Goal: Task Accomplishment & Management: Manage account settings

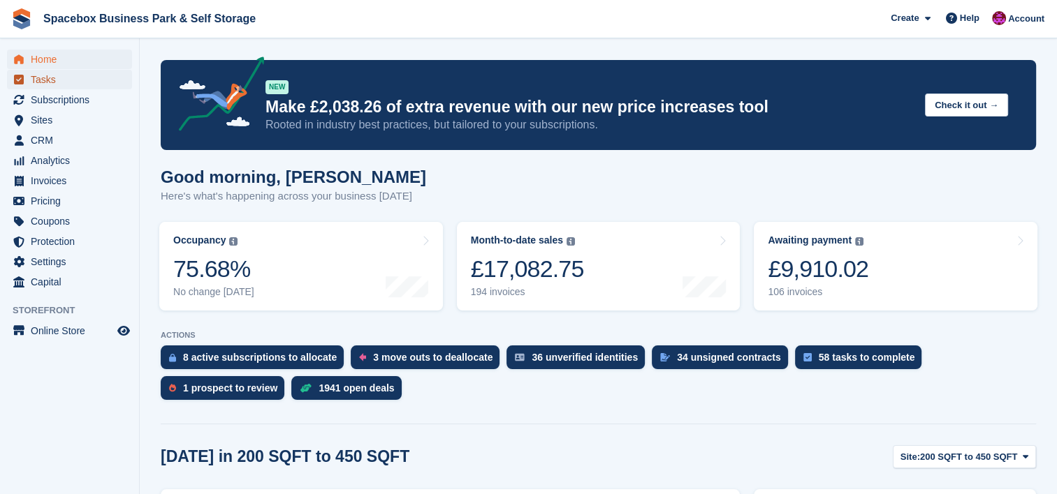
click at [91, 85] on span "Tasks" at bounding box center [73, 80] width 84 height 20
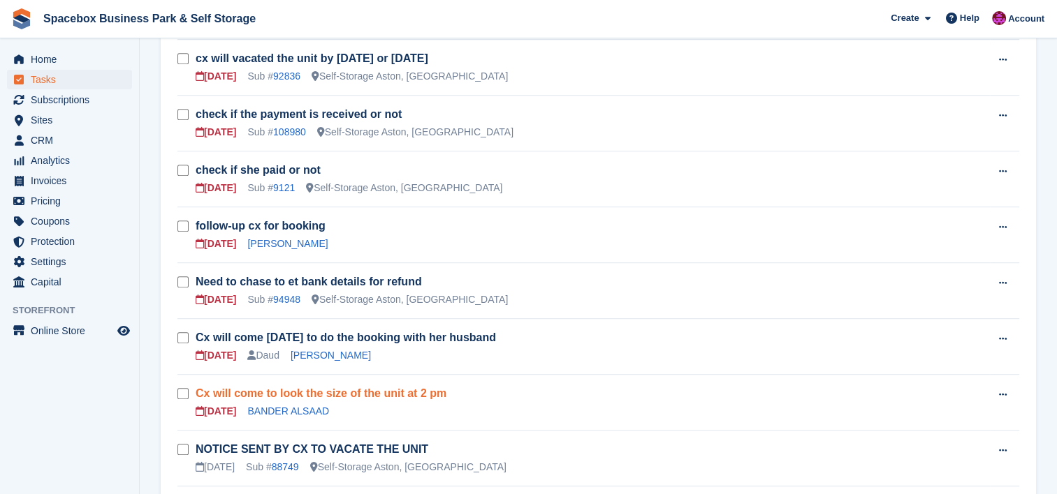
scroll to position [819, 0]
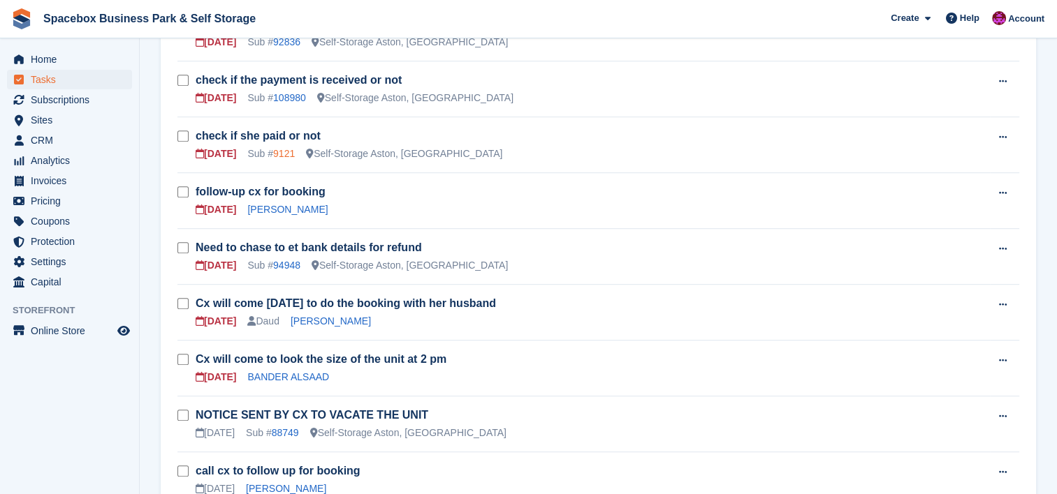
click at [282, 148] on link "9121" at bounding box center [284, 153] width 22 height 11
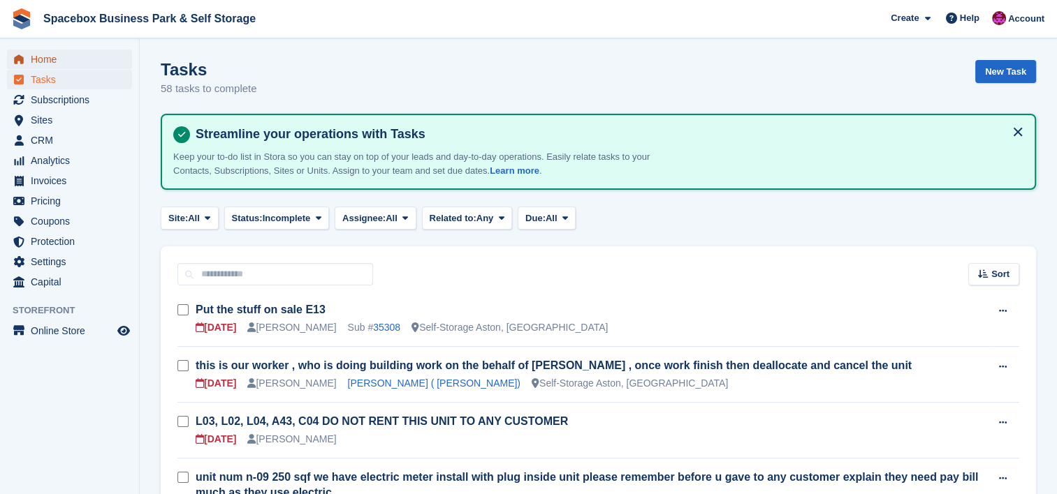
click at [92, 61] on span "Home" at bounding box center [73, 60] width 84 height 20
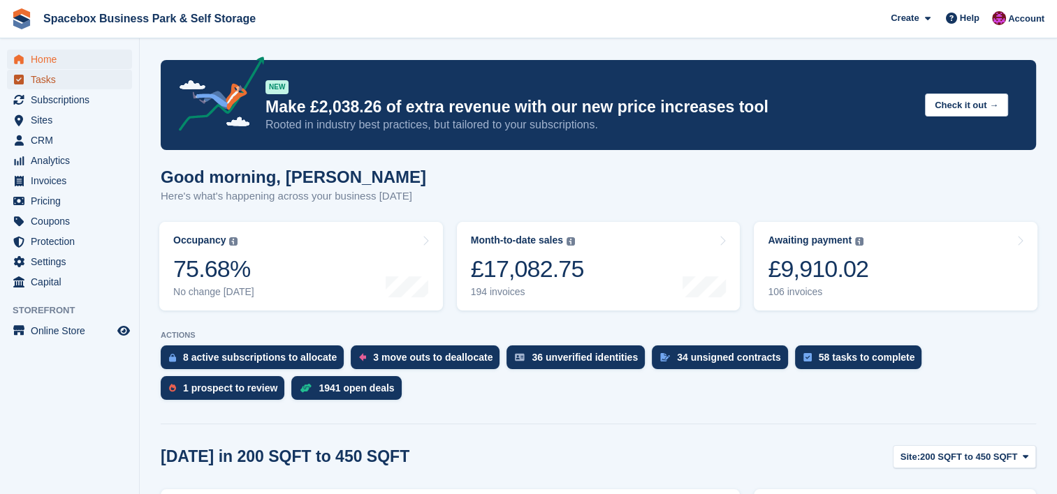
click at [84, 75] on span "Tasks" at bounding box center [73, 80] width 84 height 20
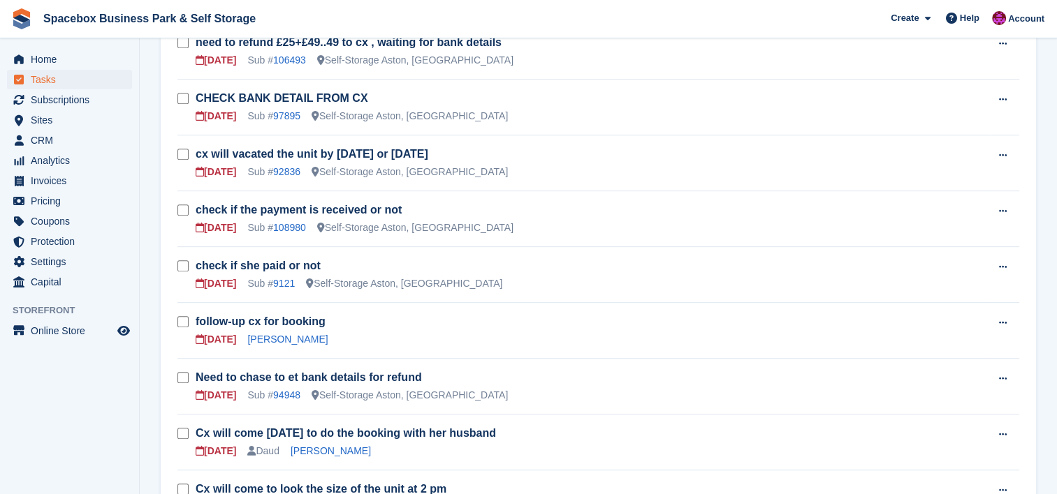
scroll to position [689, 0]
click at [292, 223] on link "108980" at bounding box center [289, 228] width 33 height 11
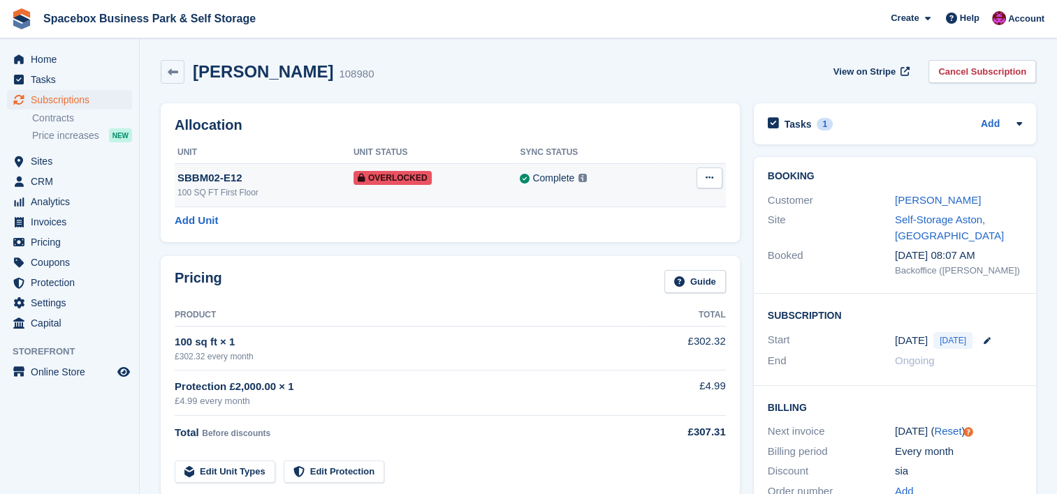
click at [630, 189] on td "Complete Last synced at 19 Sep, 8:10 AM Learn more →" at bounding box center [591, 184] width 143 height 43
click at [460, 193] on td "Overlocked" at bounding box center [436, 184] width 167 height 43
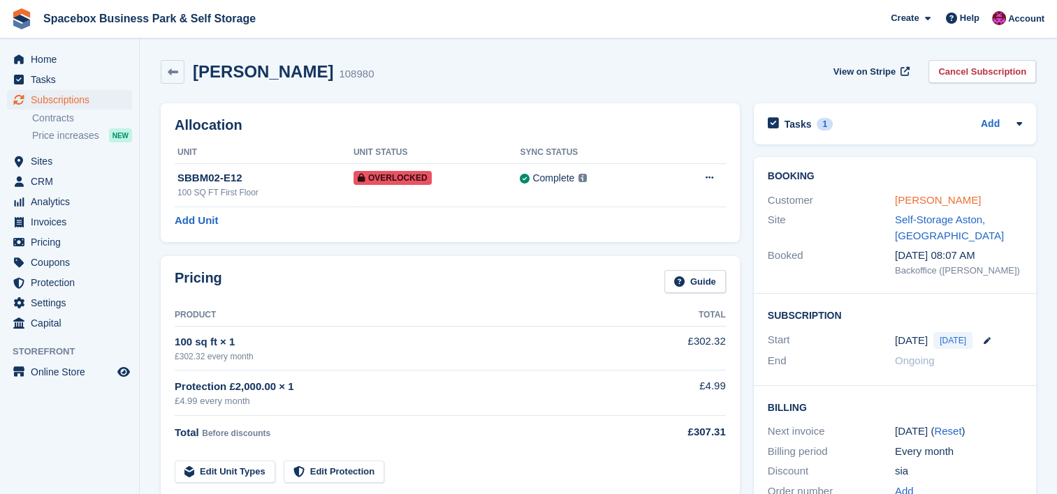
click at [930, 196] on link "[PERSON_NAME]" at bounding box center [938, 200] width 86 height 12
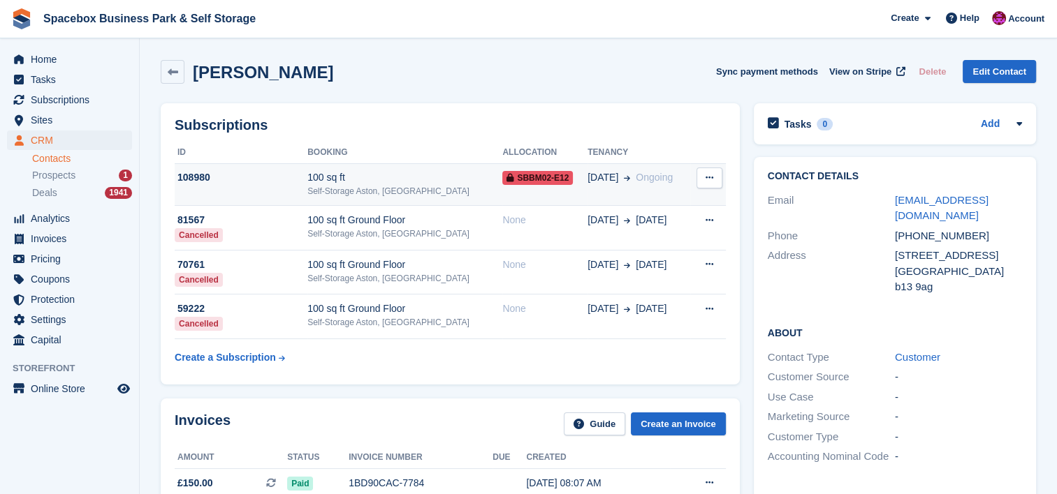
click at [367, 176] on div "100 sq ft" at bounding box center [404, 177] width 195 height 15
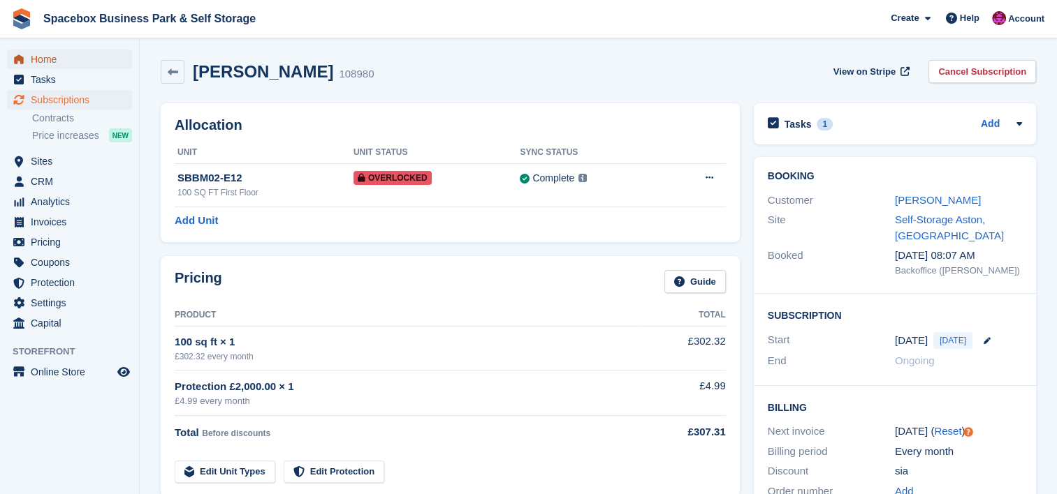
click at [69, 58] on span "Home" at bounding box center [73, 60] width 84 height 20
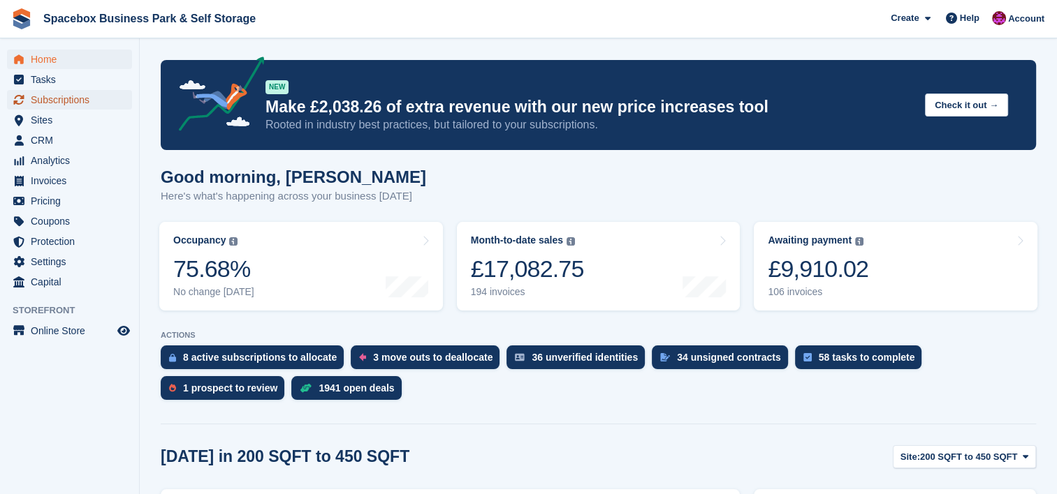
click at [96, 98] on span "Subscriptions" at bounding box center [73, 100] width 84 height 20
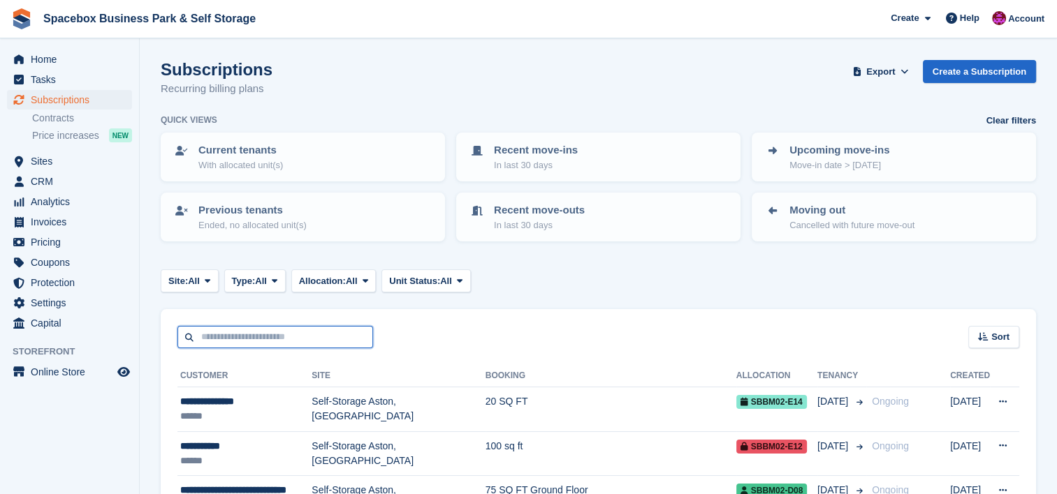
click at [325, 329] on input "text" at bounding box center [275, 337] width 196 height 23
type input "*******"
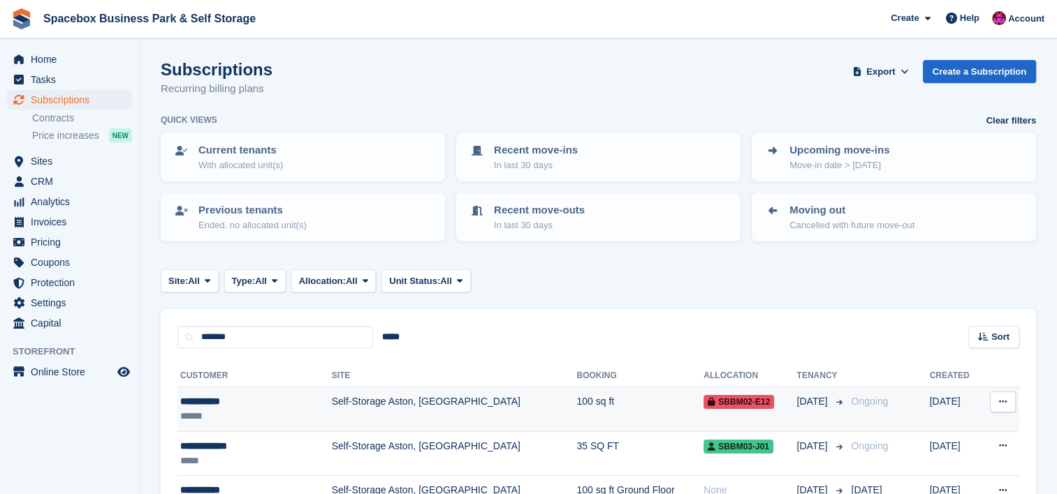
click at [287, 404] on div "**********" at bounding box center [238, 402] width 116 height 15
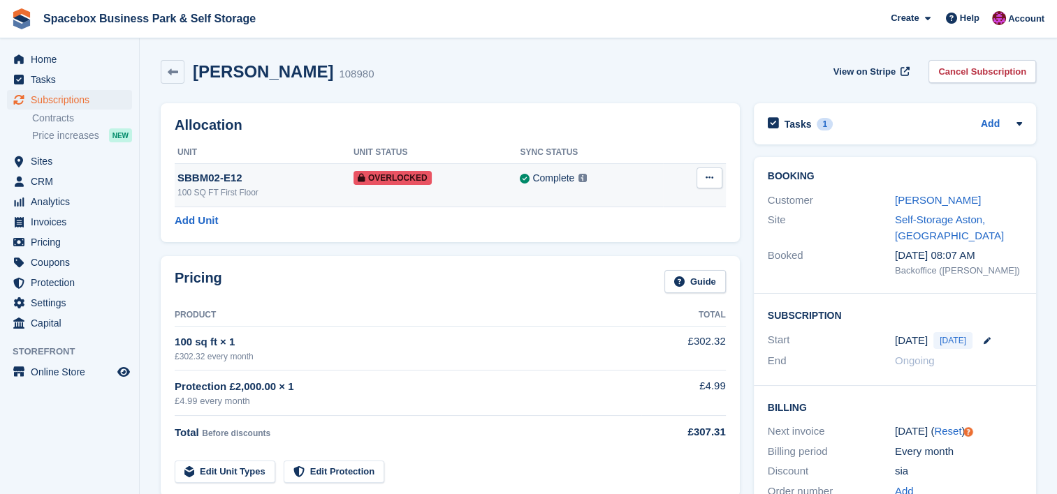
click at [291, 182] on div "SBBM02-E12" at bounding box center [265, 178] width 176 height 16
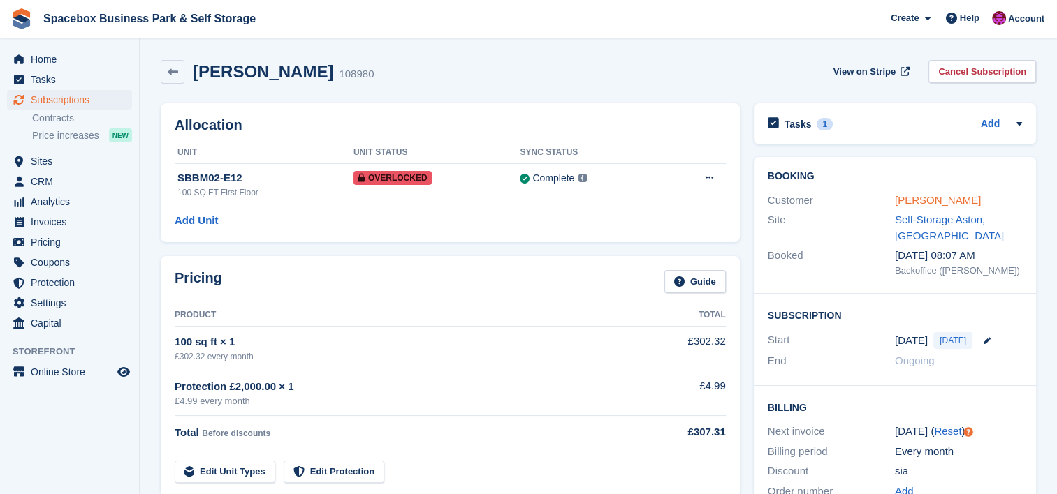
click at [920, 194] on link "[PERSON_NAME]" at bounding box center [938, 200] width 86 height 12
click at [1020, 123] on icon at bounding box center [1019, 123] width 6 height 3
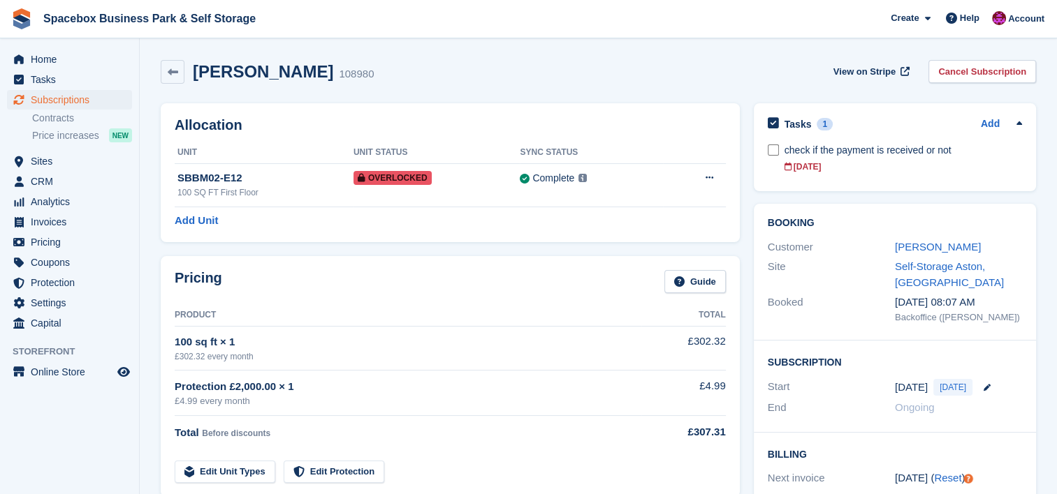
click at [1020, 123] on icon at bounding box center [1019, 122] width 6 height 3
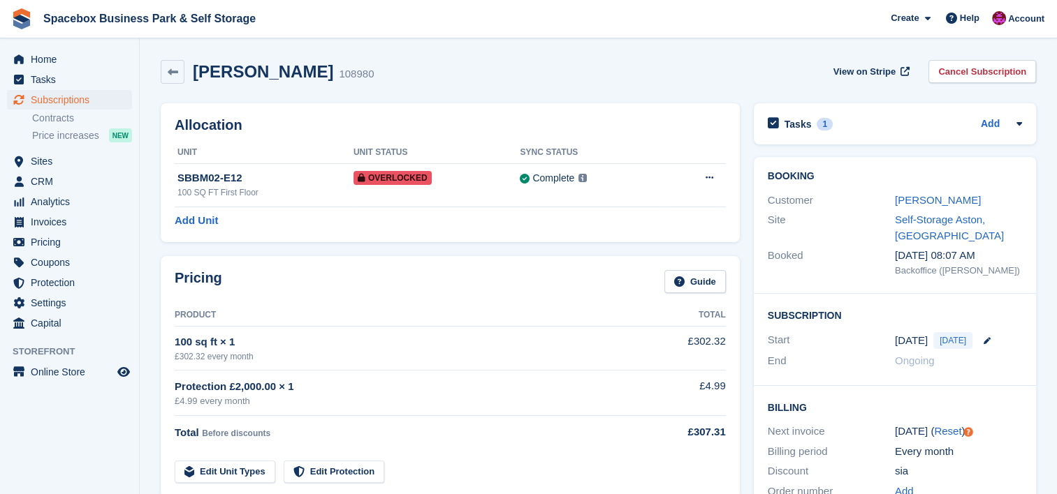
click at [1020, 123] on icon at bounding box center [1019, 123] width 6 height 3
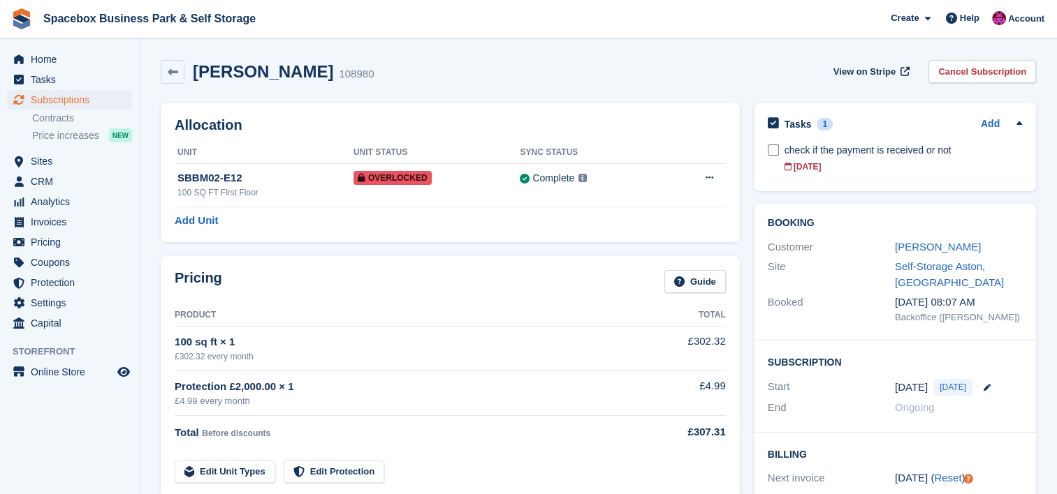
click at [1020, 123] on icon at bounding box center [1019, 122] width 6 height 3
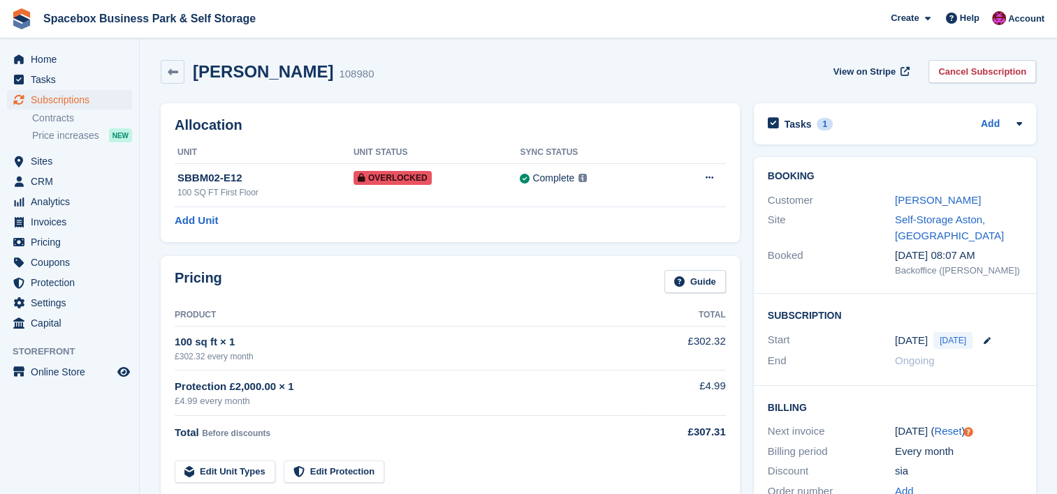
click at [1020, 123] on icon at bounding box center [1019, 123] width 6 height 3
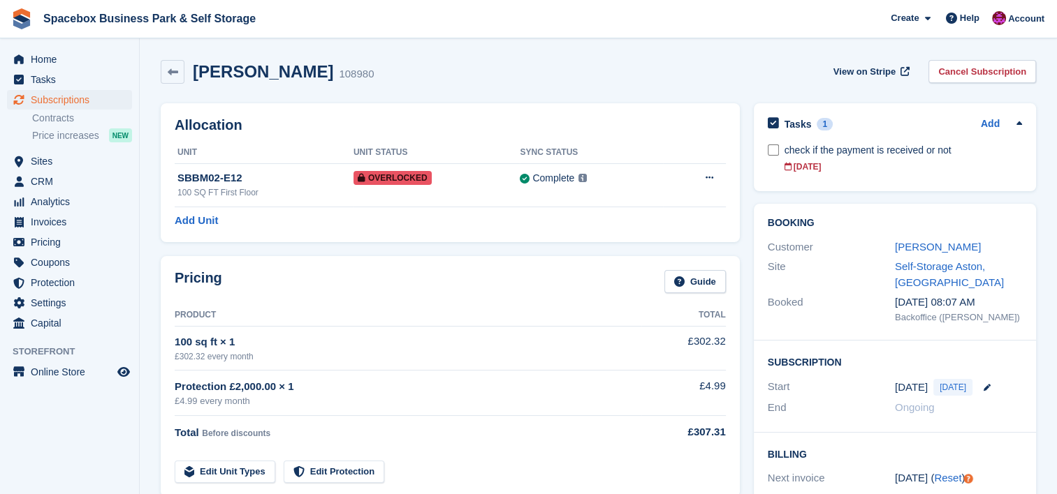
click at [289, 249] on div "Pricing Guide Product Total 100 sq ft × 1 £302.32 every month £302.32 Protectio…" at bounding box center [450, 376] width 593 height 255
click at [288, 198] on div "100 SQ FT First Floor" at bounding box center [265, 192] width 176 height 13
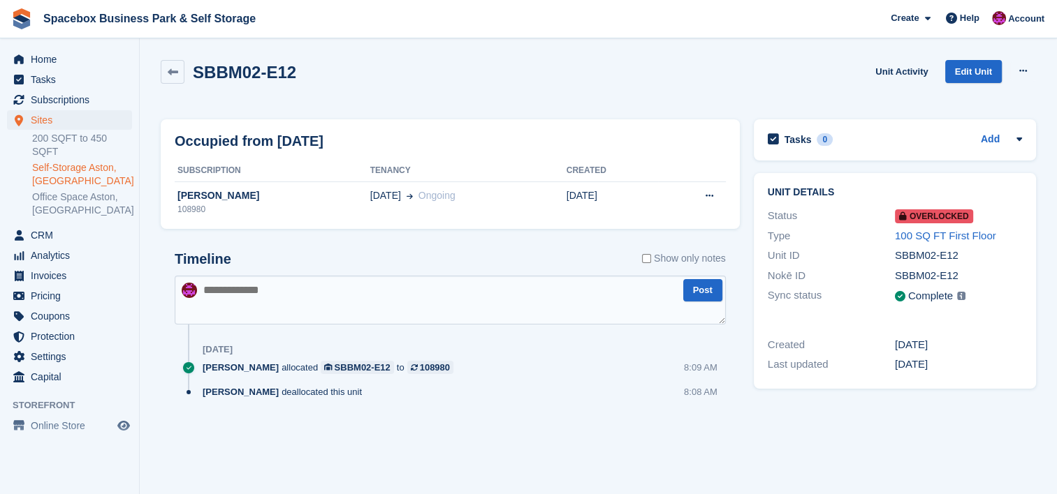
click at [282, 240] on div "Timeline Show only notes Post Today Avishka Chauhan allocated SBBM02-E12 to 108…" at bounding box center [450, 338] width 579 height 203
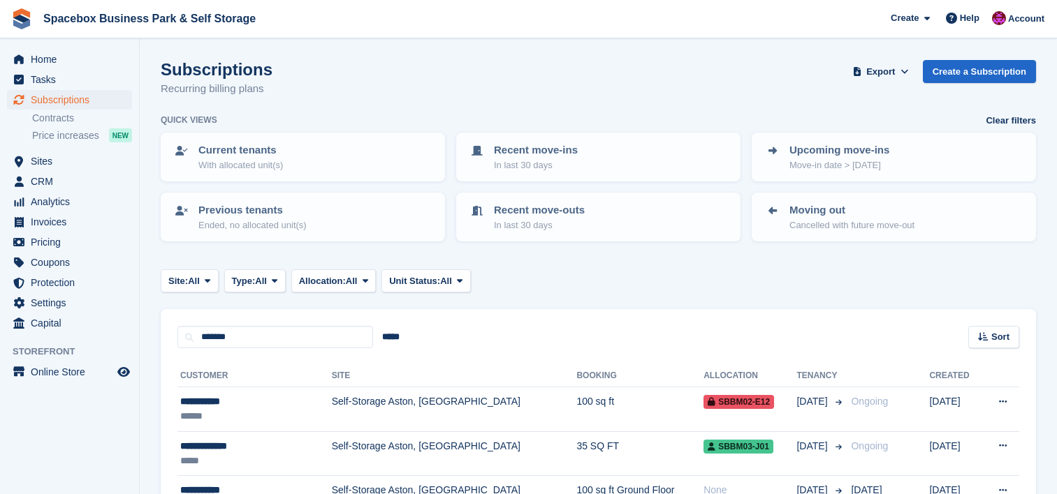
scroll to position [228, 0]
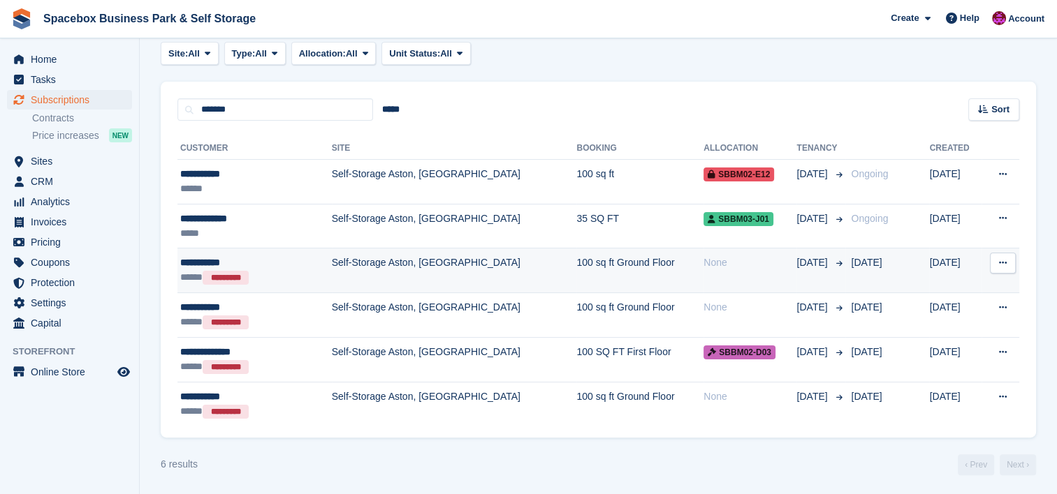
click at [334, 279] on td "Self-Storage Aston, [GEOGRAPHIC_DATA]" at bounding box center [454, 271] width 245 height 45
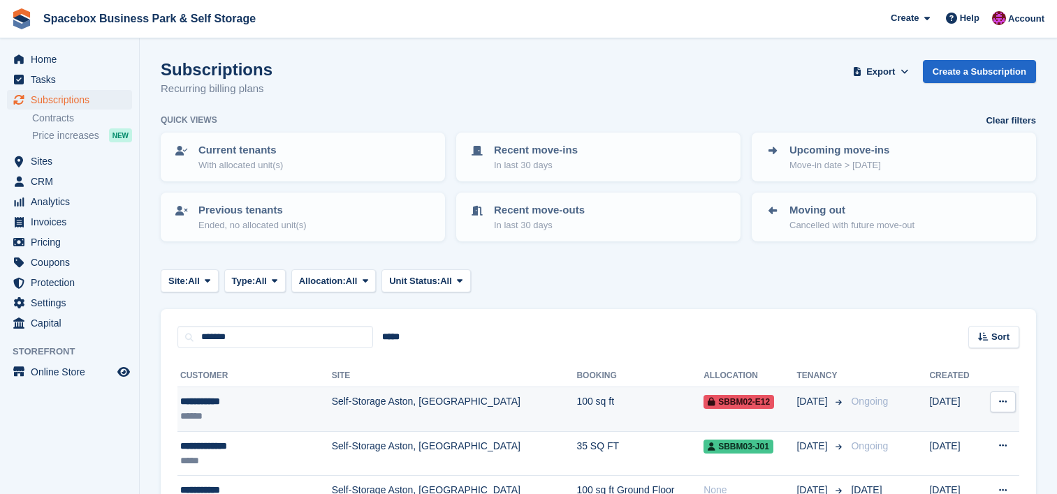
scroll to position [228, 0]
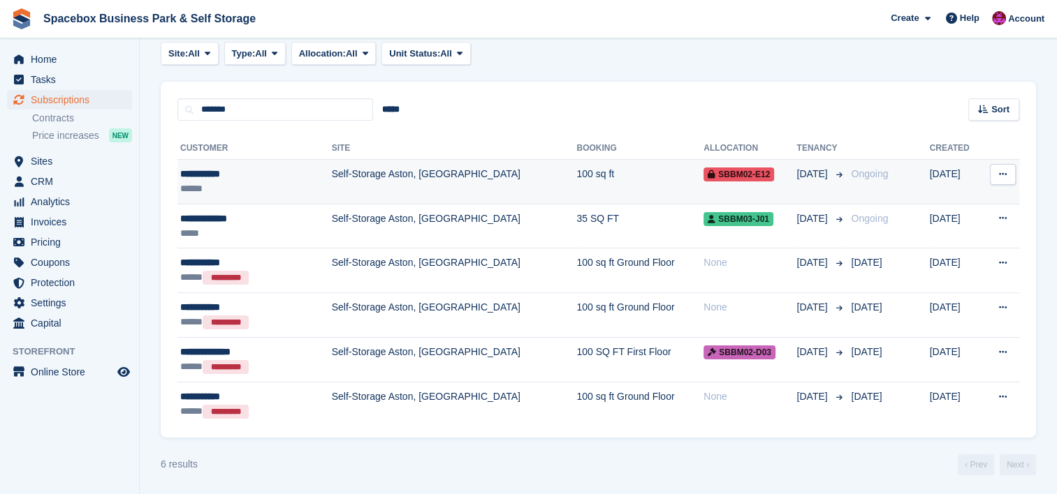
click at [451, 175] on td "Self-Storage Aston, [GEOGRAPHIC_DATA]" at bounding box center [454, 182] width 245 height 45
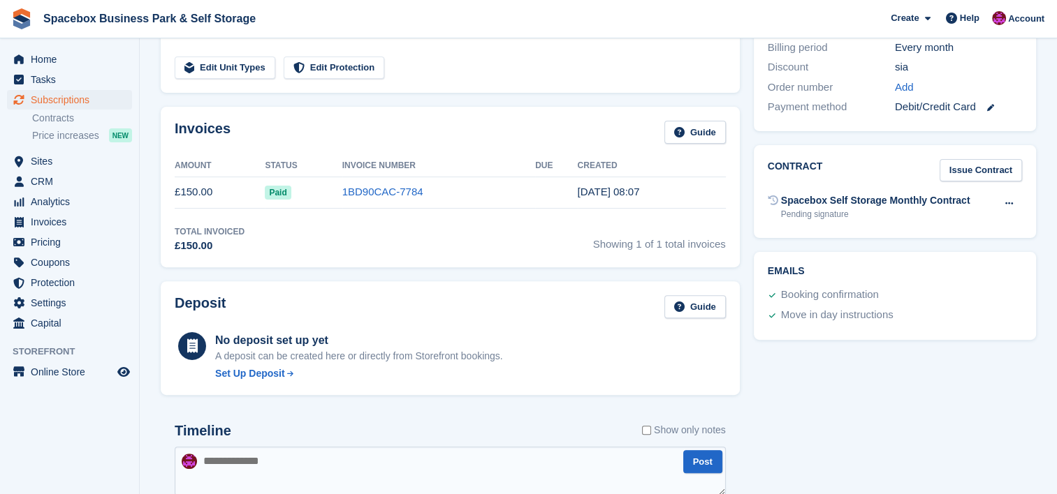
scroll to position [410, 0]
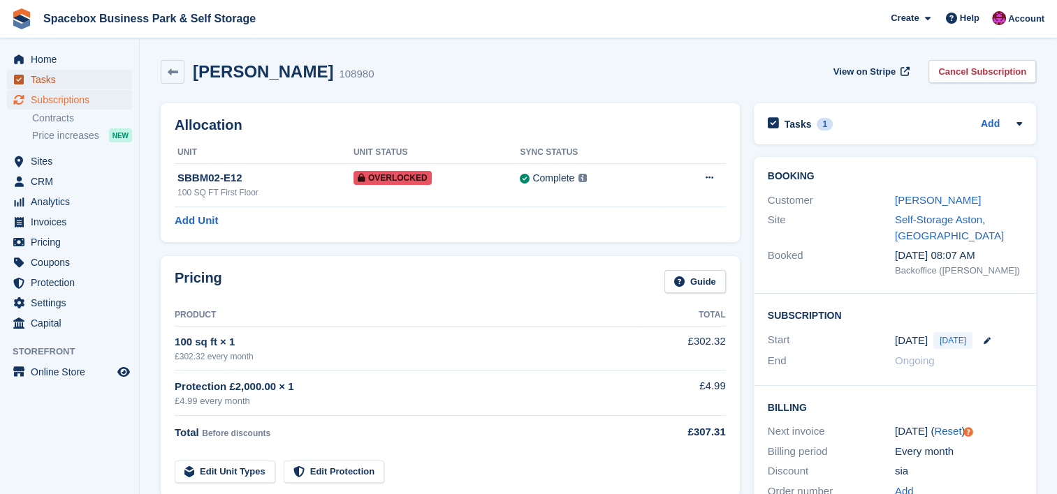
click at [75, 78] on span "Tasks" at bounding box center [73, 80] width 84 height 20
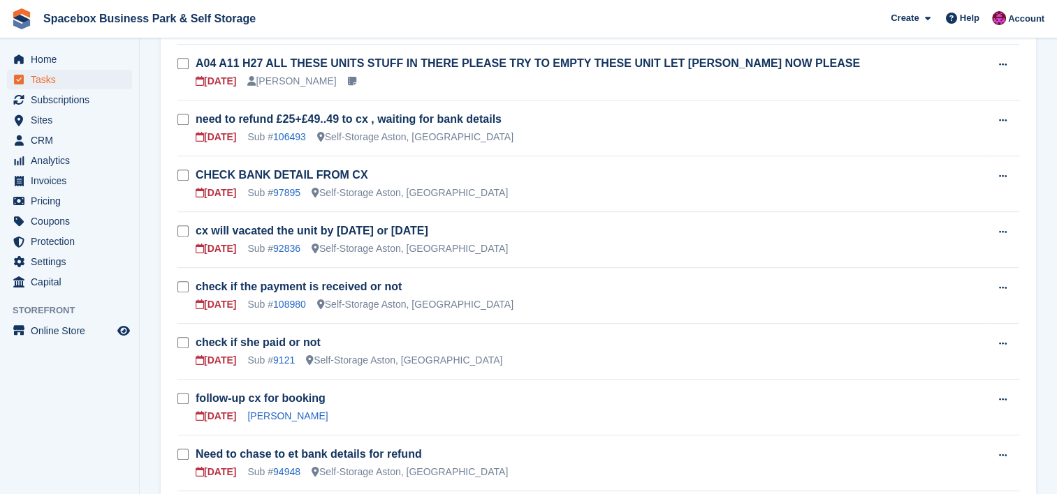
scroll to position [633, 0]
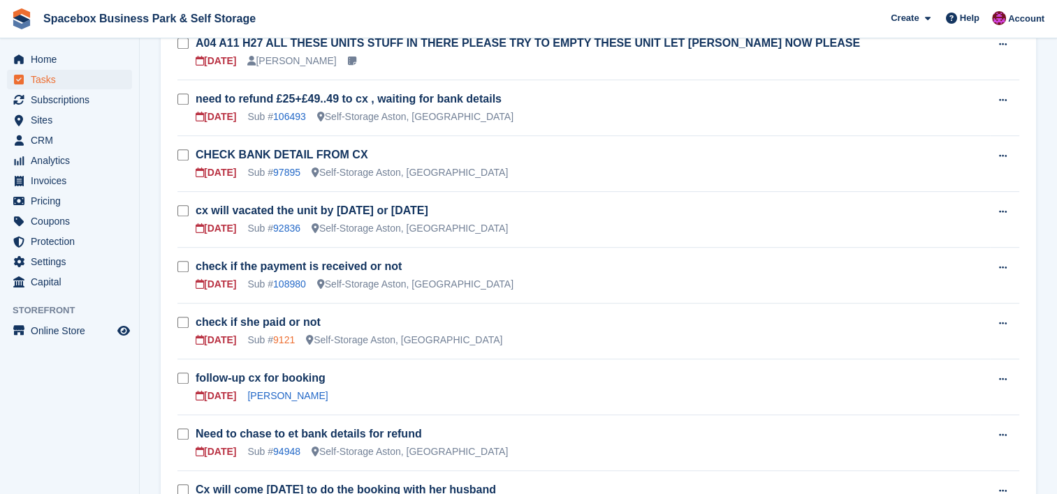
click at [282, 335] on link "9121" at bounding box center [284, 340] width 22 height 11
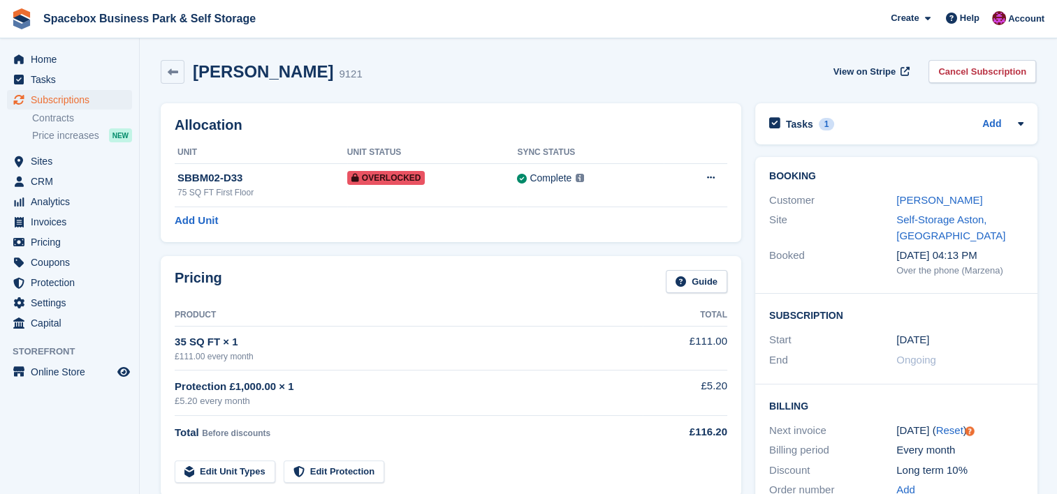
click at [1025, 127] on div "Tasks 1 Add check if she paid or not [DATE]" at bounding box center [896, 123] width 282 height 41
click at [1018, 126] on icon at bounding box center [1020, 123] width 11 height 11
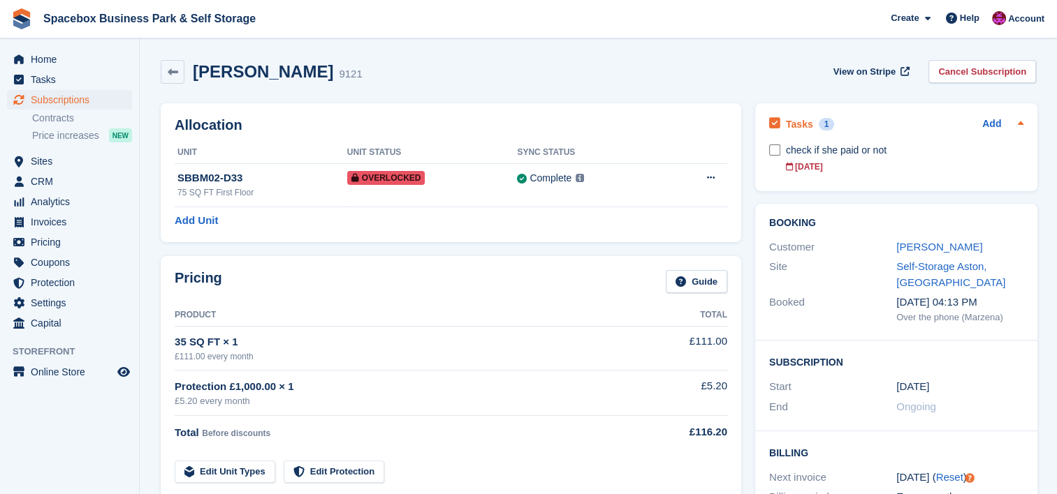
click at [1017, 126] on icon at bounding box center [1020, 123] width 11 height 11
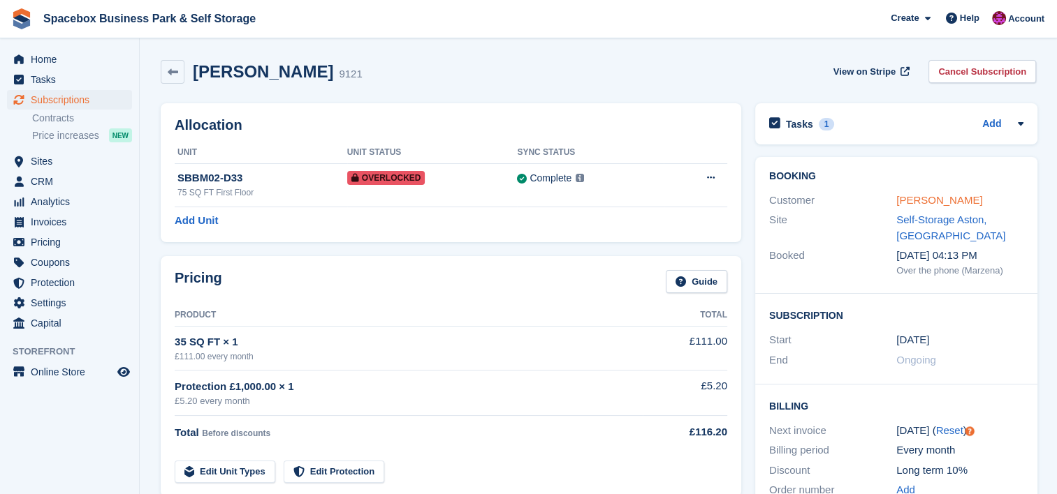
click at [944, 204] on link "[PERSON_NAME]" at bounding box center [939, 200] width 86 height 12
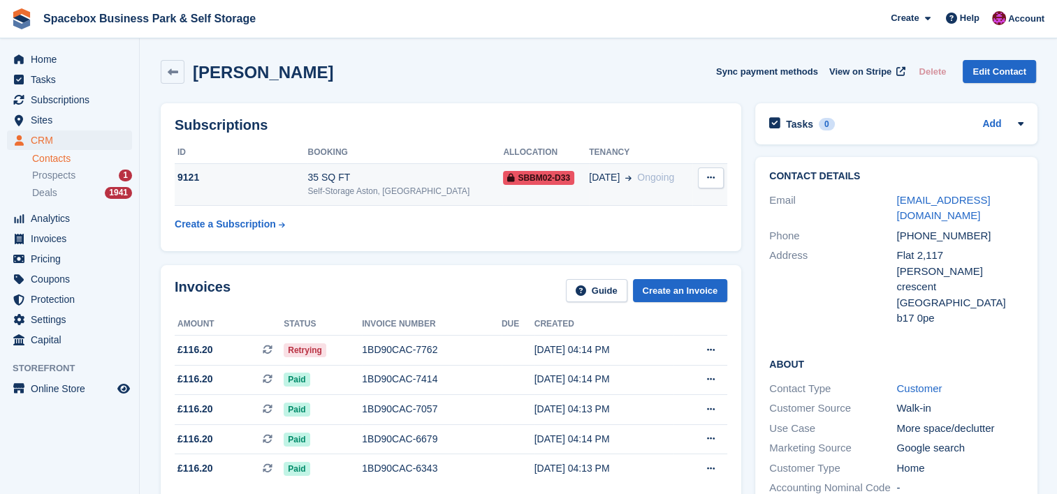
click at [393, 182] on div "35 SQ FT" at bounding box center [405, 177] width 196 height 15
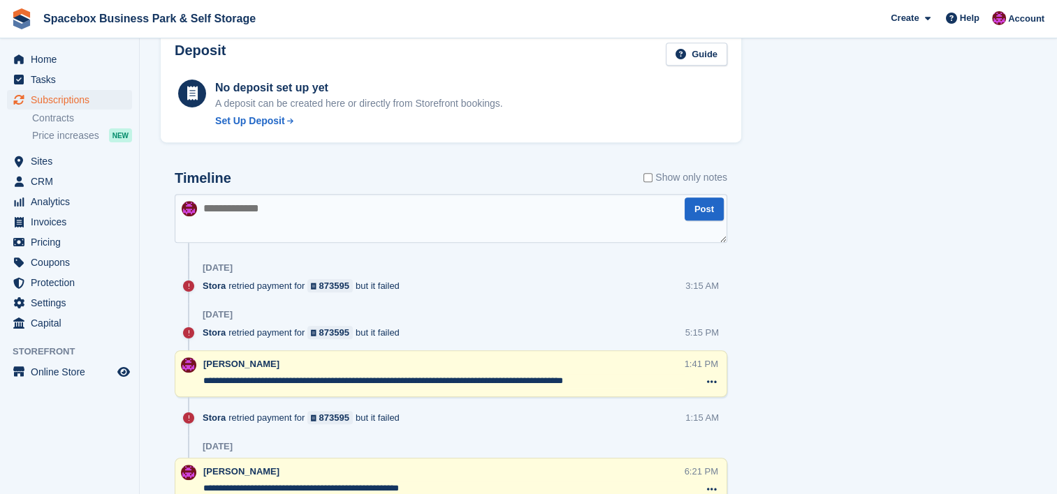
scroll to position [800, 0]
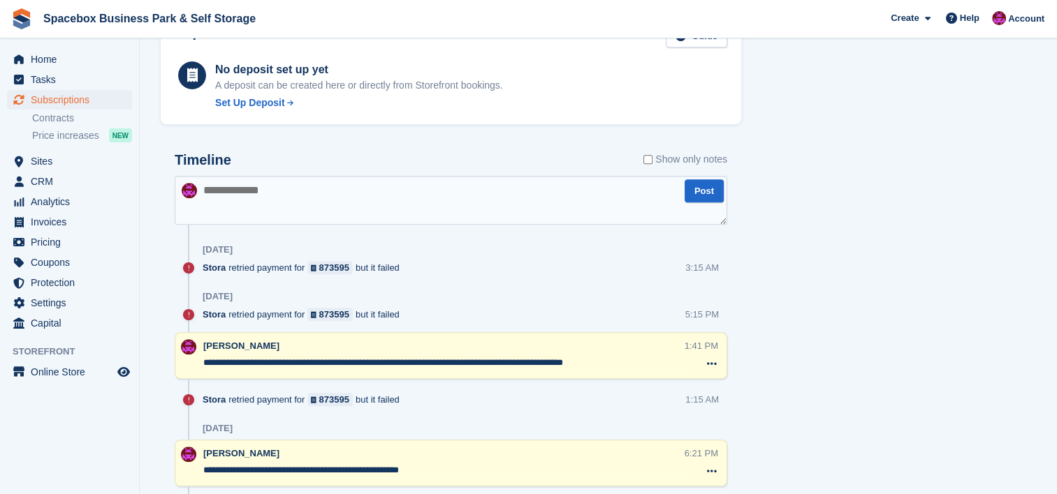
click at [392, 187] on textarea at bounding box center [451, 200] width 552 height 49
type textarea "**********"
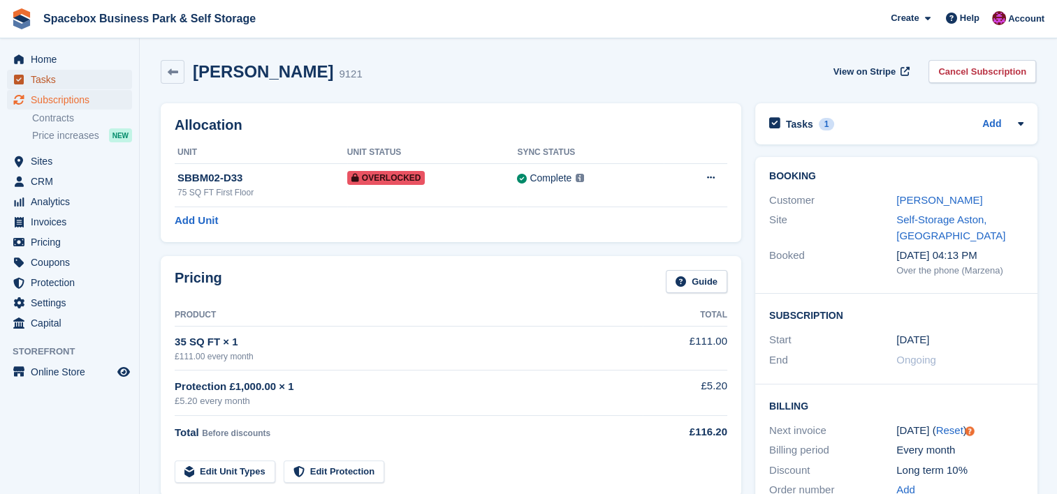
click at [50, 78] on span "Tasks" at bounding box center [73, 80] width 84 height 20
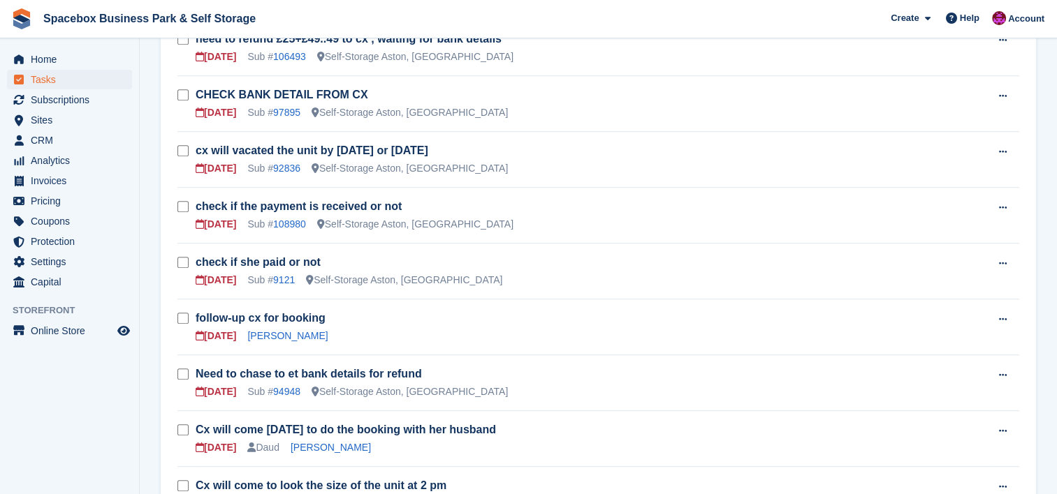
scroll to position [726, 0]
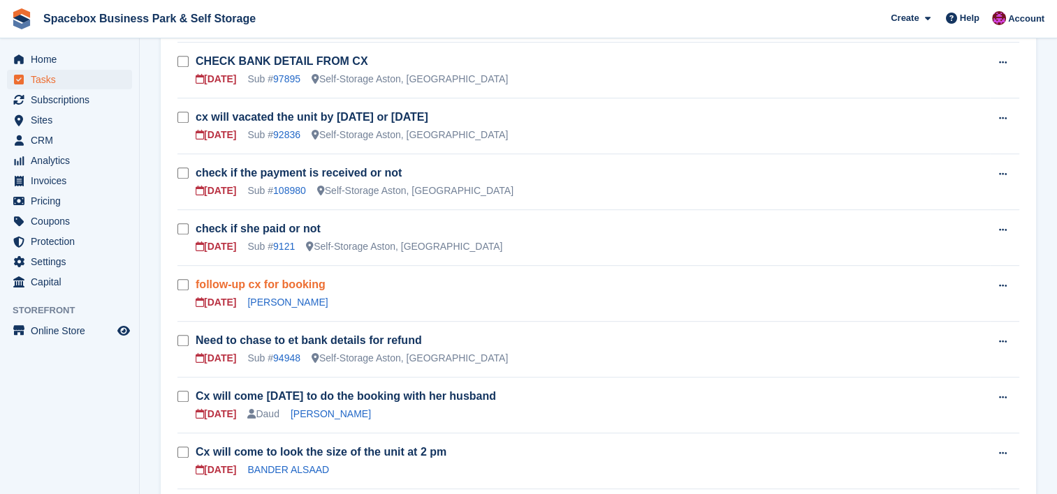
click at [237, 279] on link "follow-up cx for booking" at bounding box center [261, 285] width 130 height 12
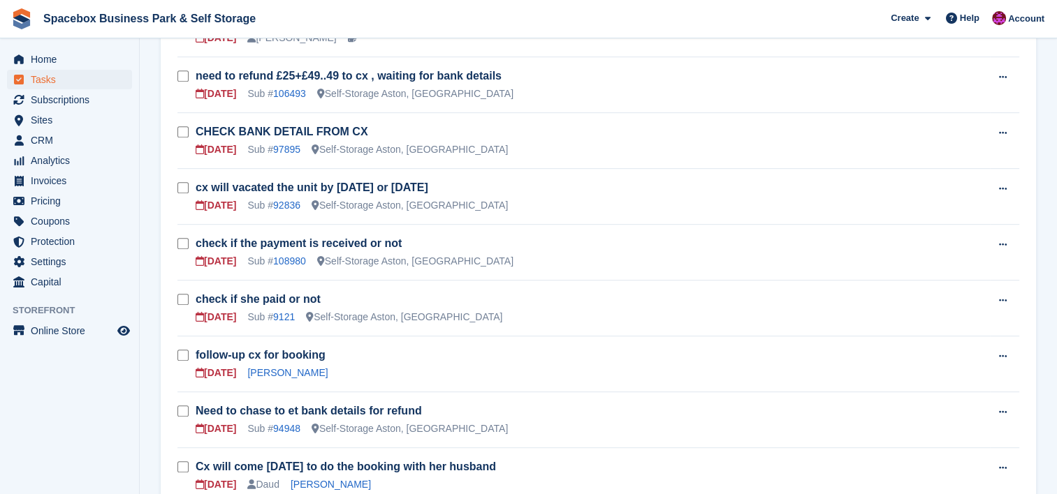
scroll to position [633, 0]
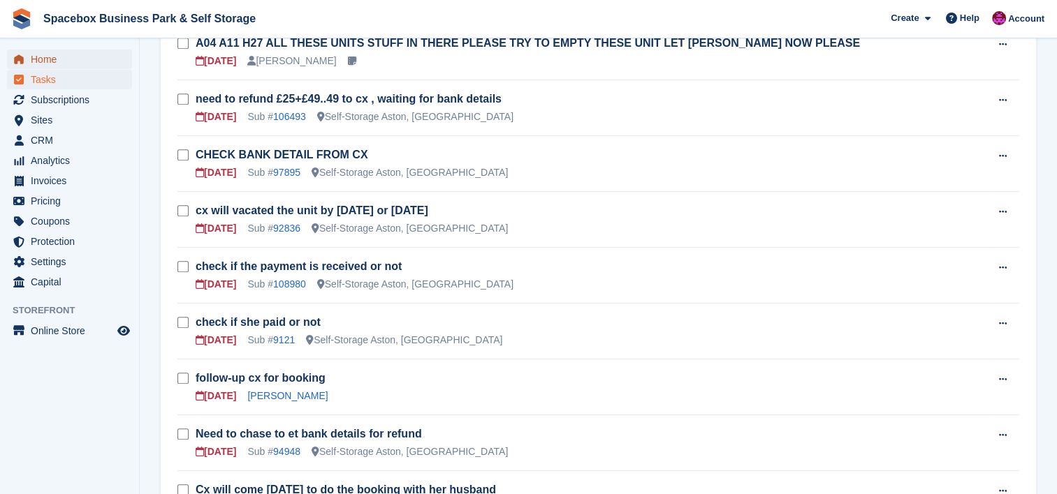
click at [93, 57] on span "Home" at bounding box center [73, 60] width 84 height 20
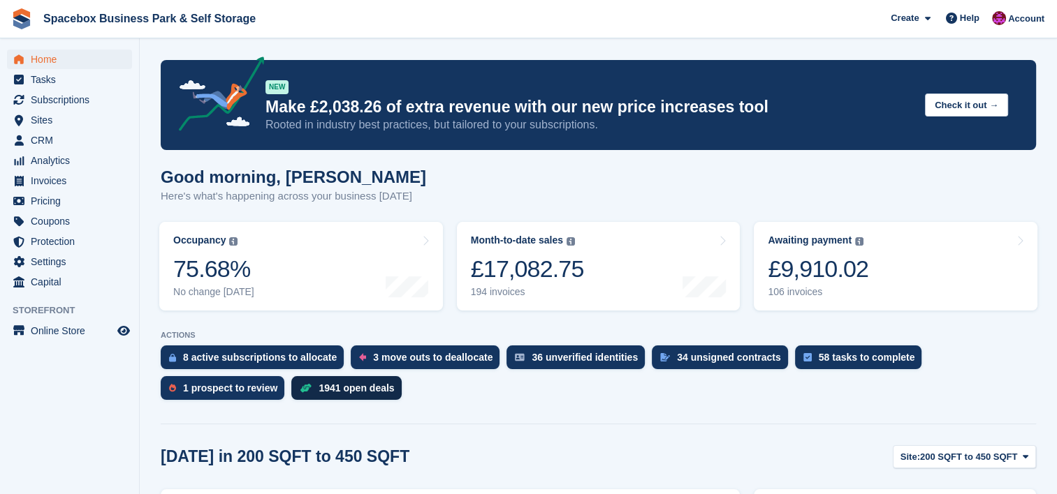
click at [291, 399] on div "1941 open deals" at bounding box center [346, 388] width 110 height 24
click at [291, 398] on div "1941 open deals" at bounding box center [346, 388] width 110 height 24
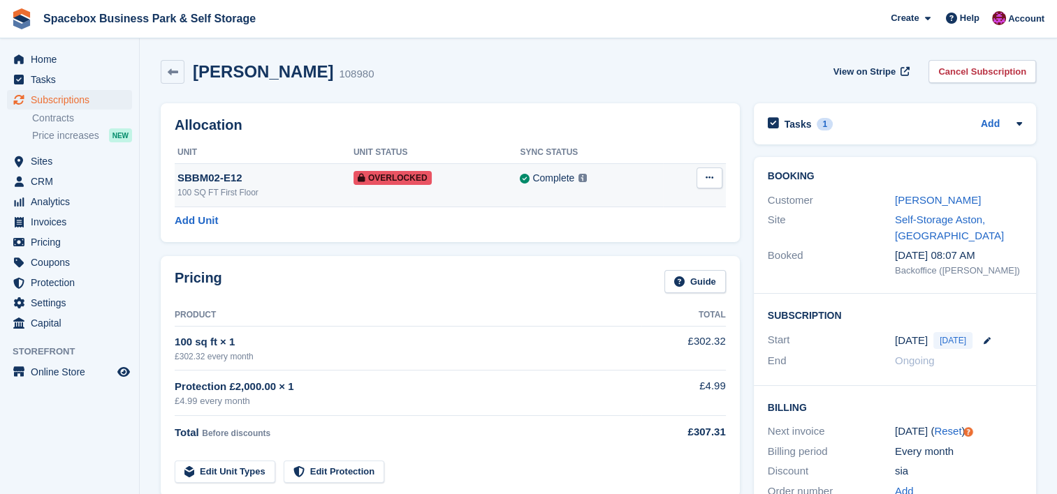
click at [241, 194] on div "100 SQ FT First Floor" at bounding box center [265, 192] width 176 height 13
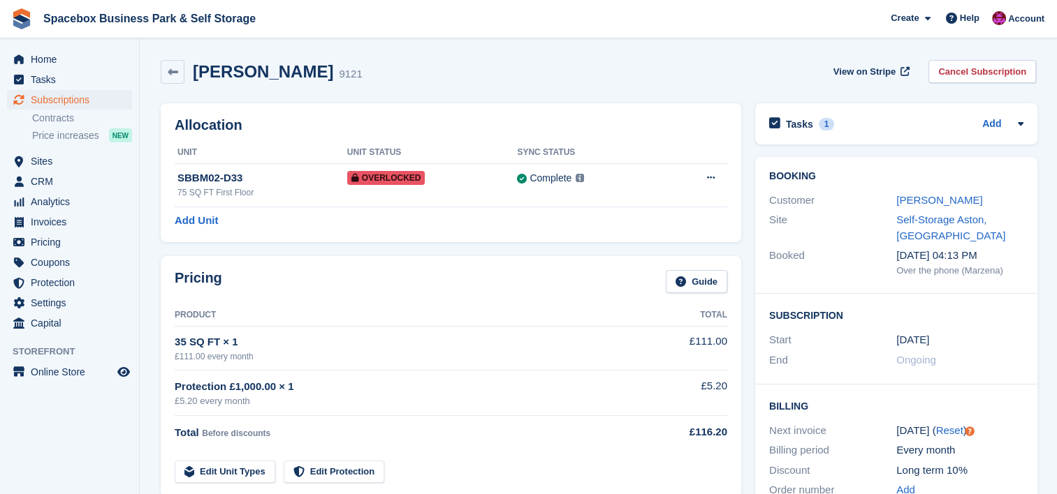
click at [501, 320] on th "Product" at bounding box center [409, 316] width 468 height 22
click at [1019, 120] on icon at bounding box center [1020, 123] width 11 height 11
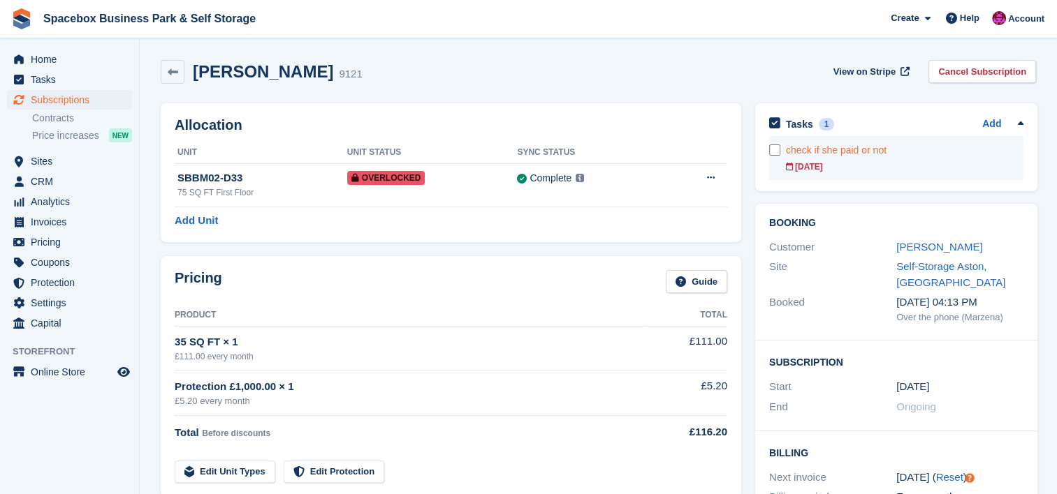
click at [781, 150] on form at bounding box center [777, 150] width 17 height 11
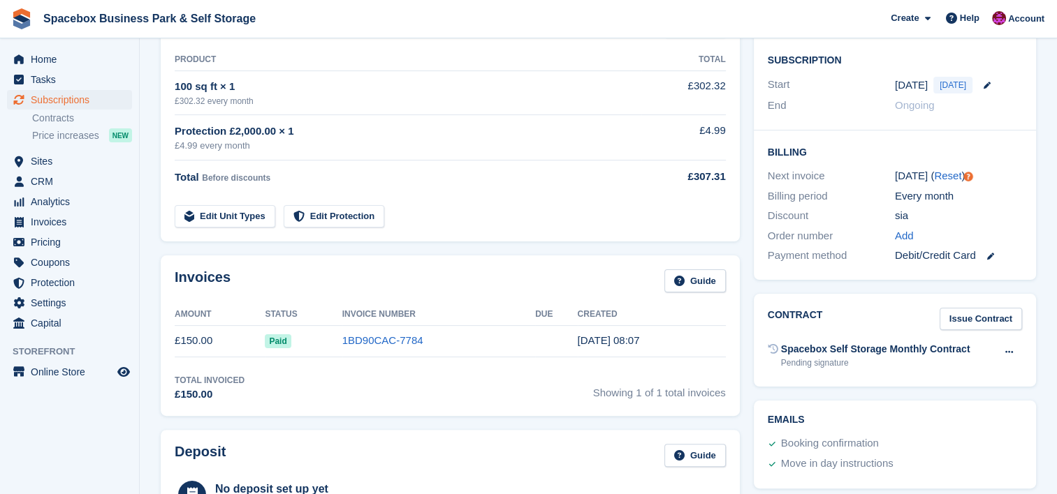
scroll to position [56, 0]
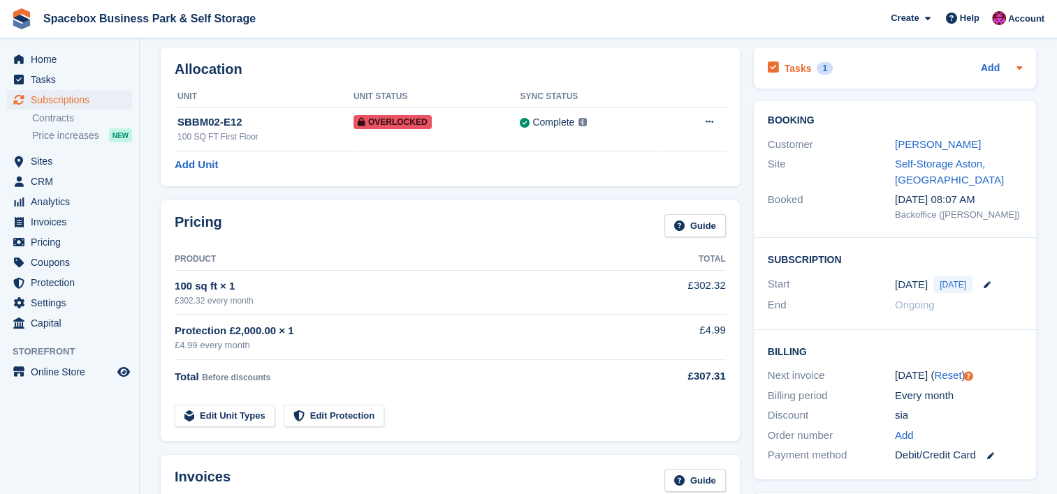
click at [1023, 70] on icon at bounding box center [1018, 67] width 11 height 11
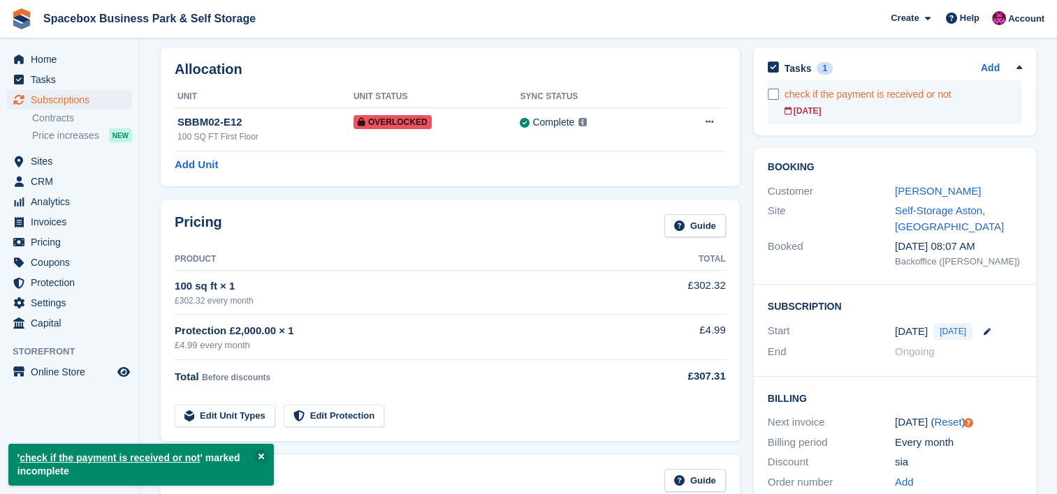
click at [827, 97] on div "check if the payment is received or not" at bounding box center [902, 94] width 237 height 15
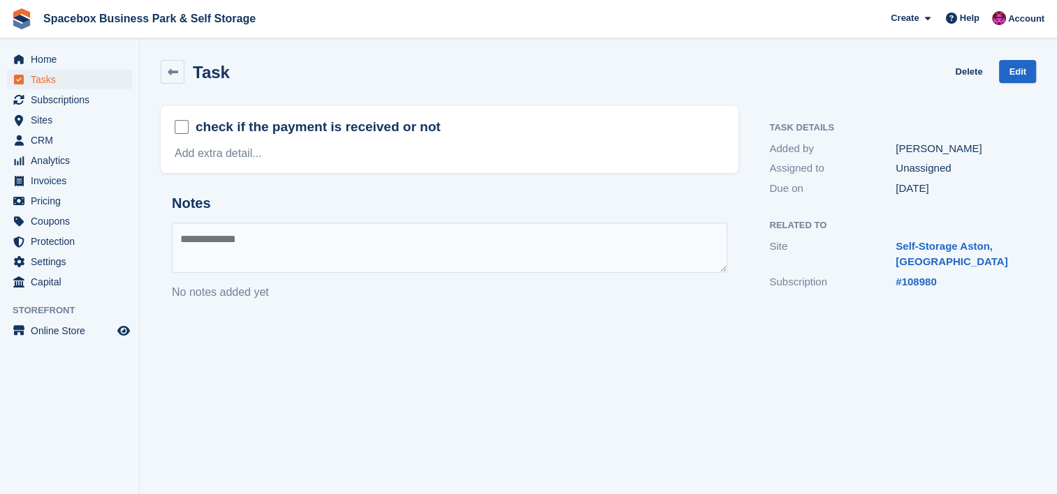
click at [401, 248] on textarea at bounding box center [449, 248] width 555 height 50
type textarea "**********"
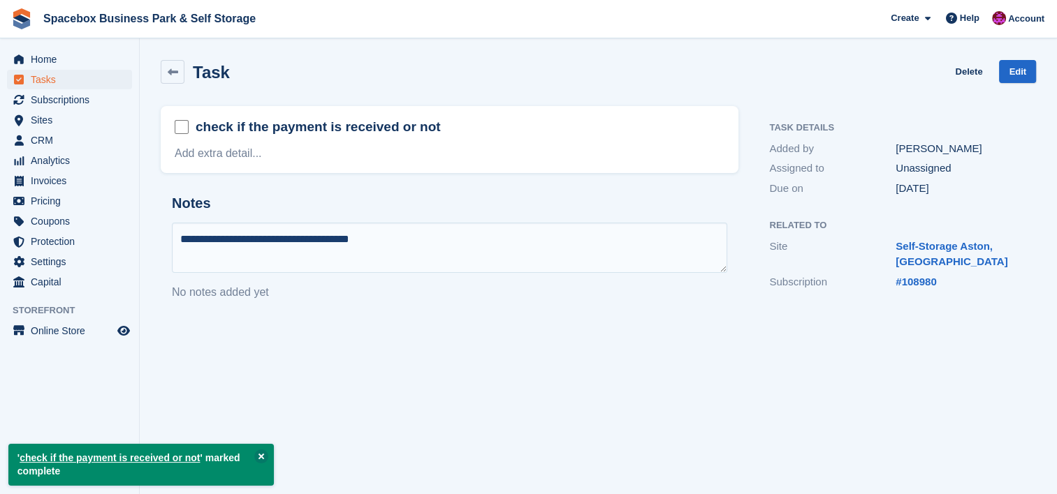
scroll to position [56, 0]
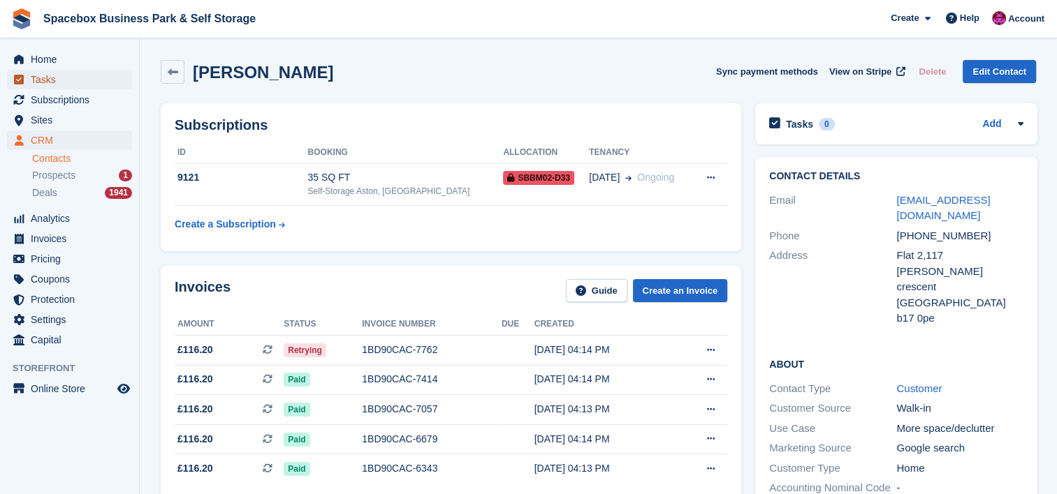
click at [54, 85] on span "Tasks" at bounding box center [73, 80] width 84 height 20
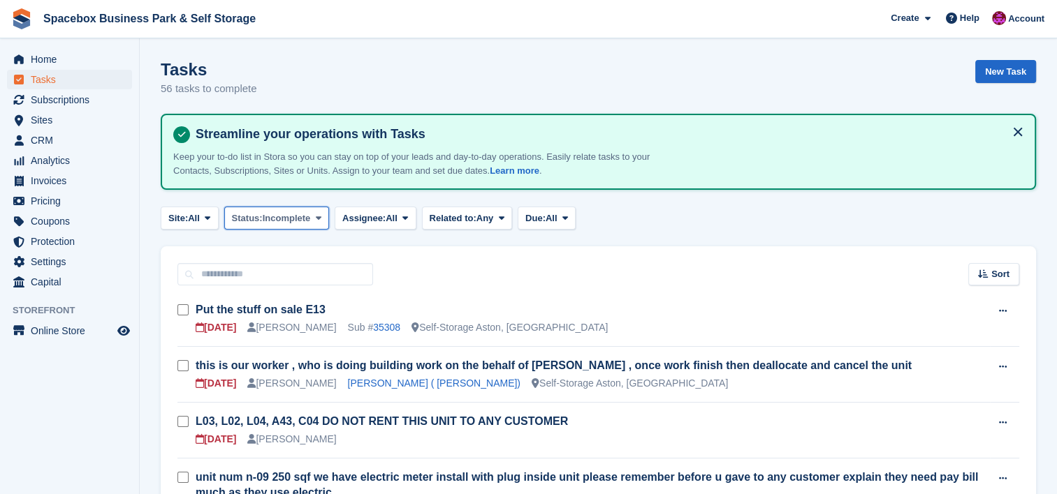
click at [302, 216] on span "Incomplete" at bounding box center [287, 219] width 48 height 14
click at [556, 218] on span "All" at bounding box center [551, 219] width 12 height 14
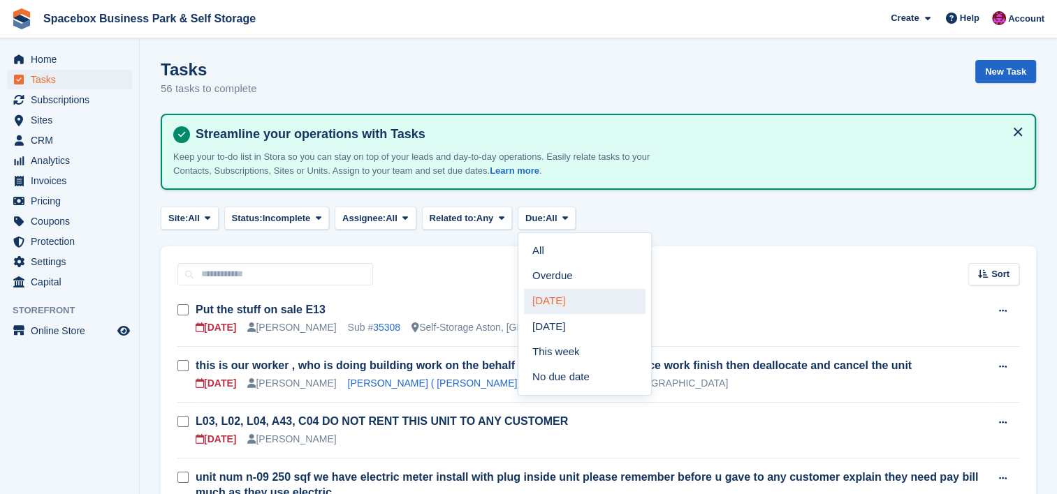
click at [559, 300] on link "Today" at bounding box center [585, 301] width 122 height 25
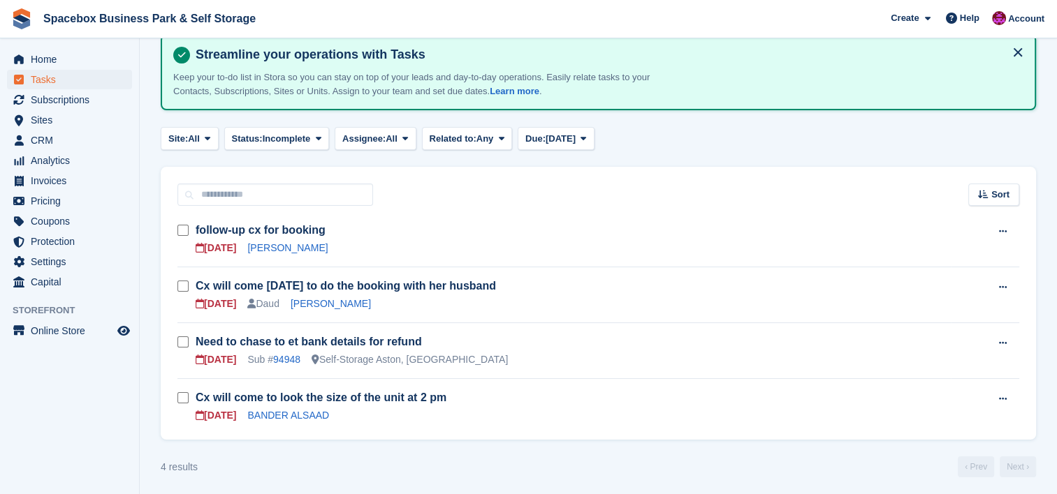
scroll to position [82, 0]
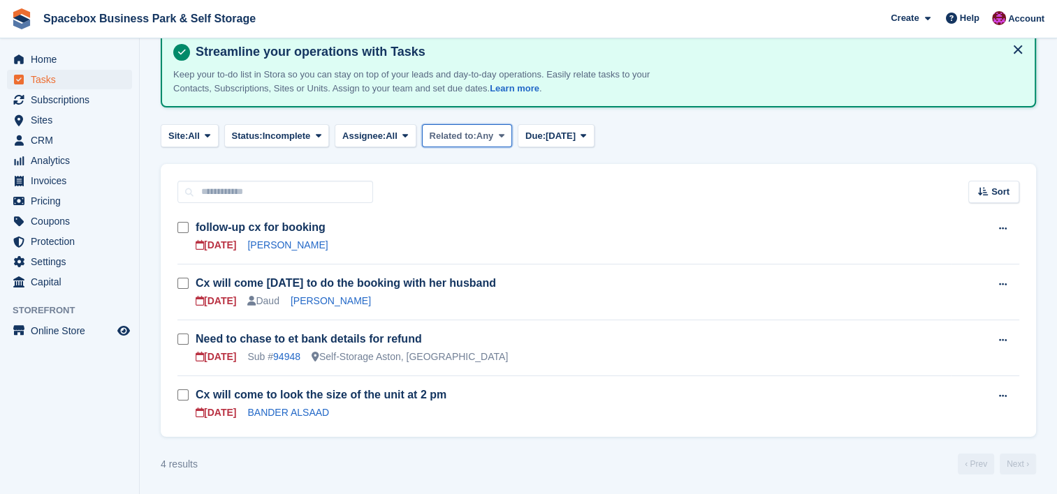
click at [481, 133] on span "Any" at bounding box center [484, 136] width 17 height 14
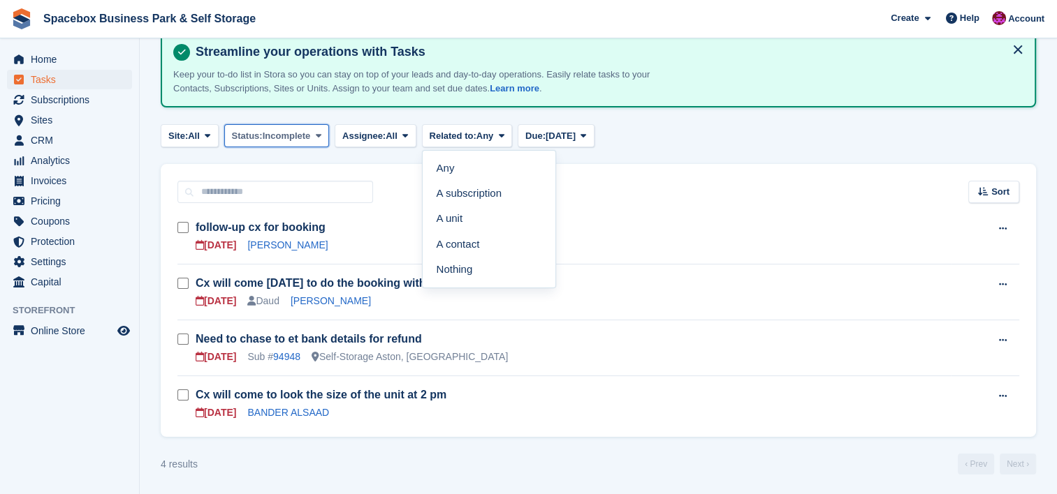
click at [237, 134] on span "Status:" at bounding box center [247, 136] width 31 height 14
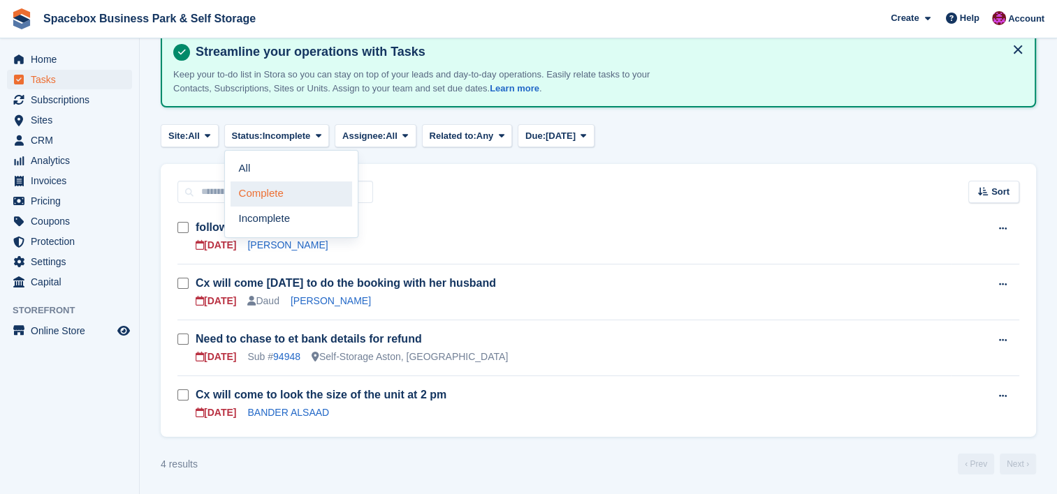
click at [279, 182] on link "Complete" at bounding box center [291, 194] width 122 height 25
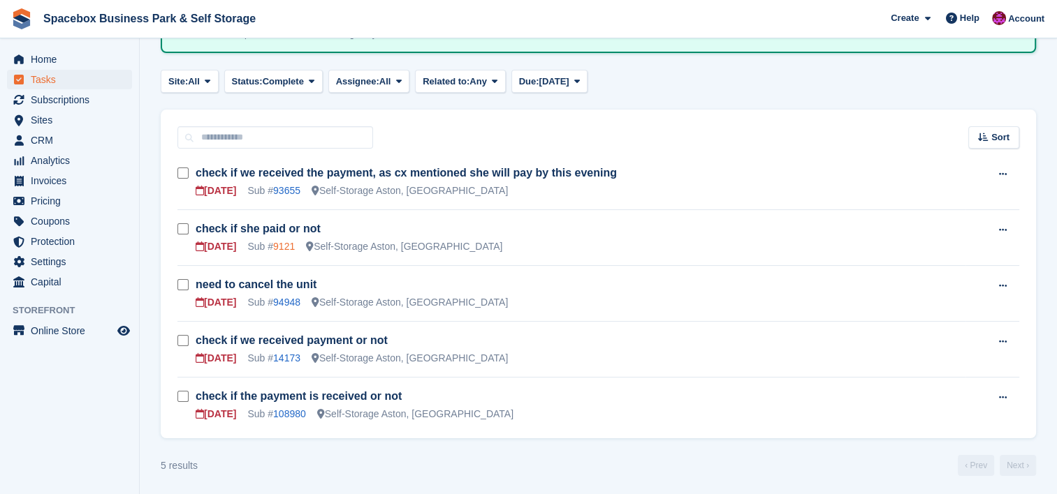
scroll to position [138, 0]
click at [273, 244] on link "9121" at bounding box center [284, 245] width 22 height 11
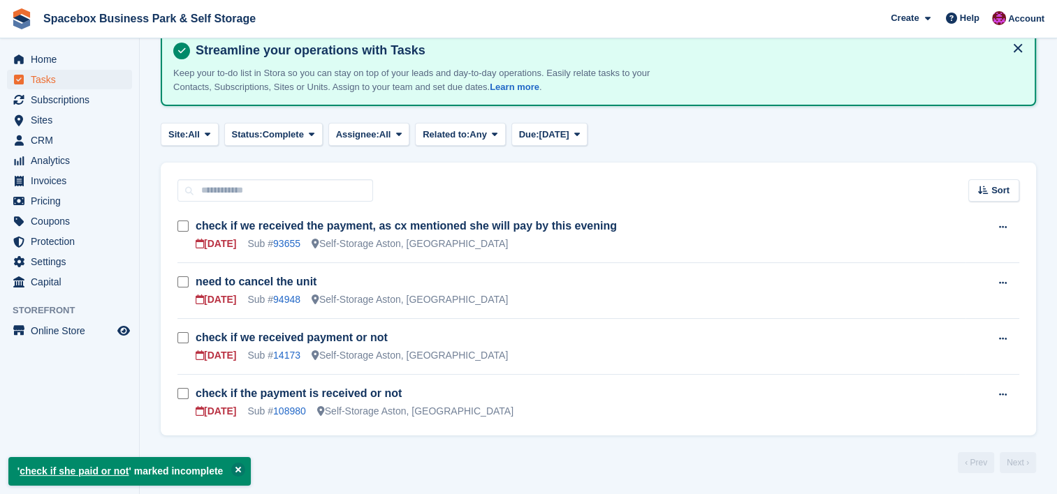
scroll to position [82, 0]
click at [277, 134] on span "Complete" at bounding box center [283, 136] width 41 height 14
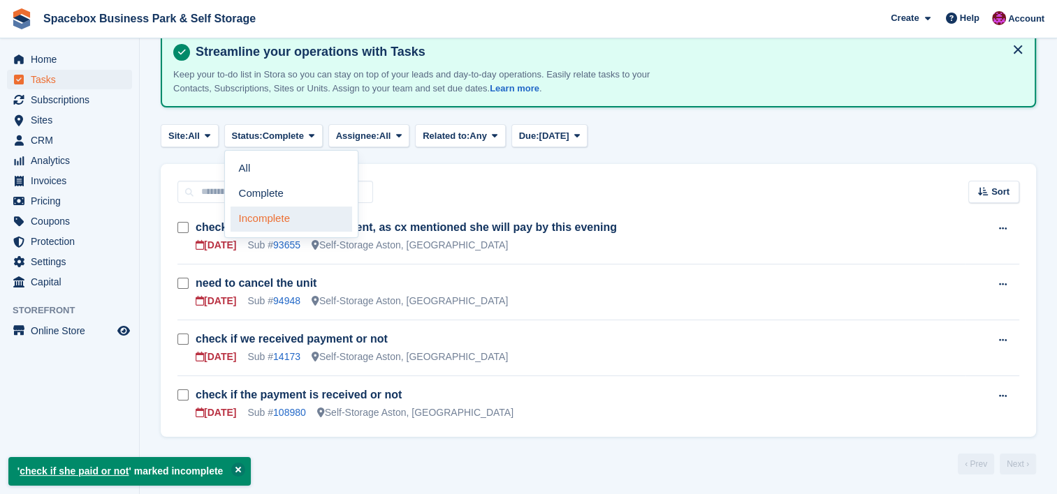
click at [305, 221] on link "Incomplete" at bounding box center [291, 219] width 122 height 25
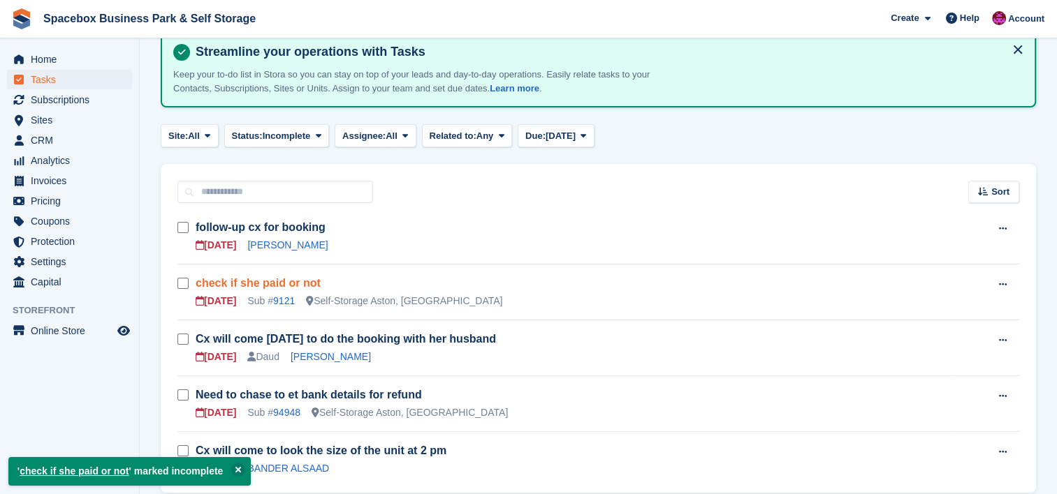
click at [266, 286] on link "check if she paid or not" at bounding box center [258, 283] width 125 height 12
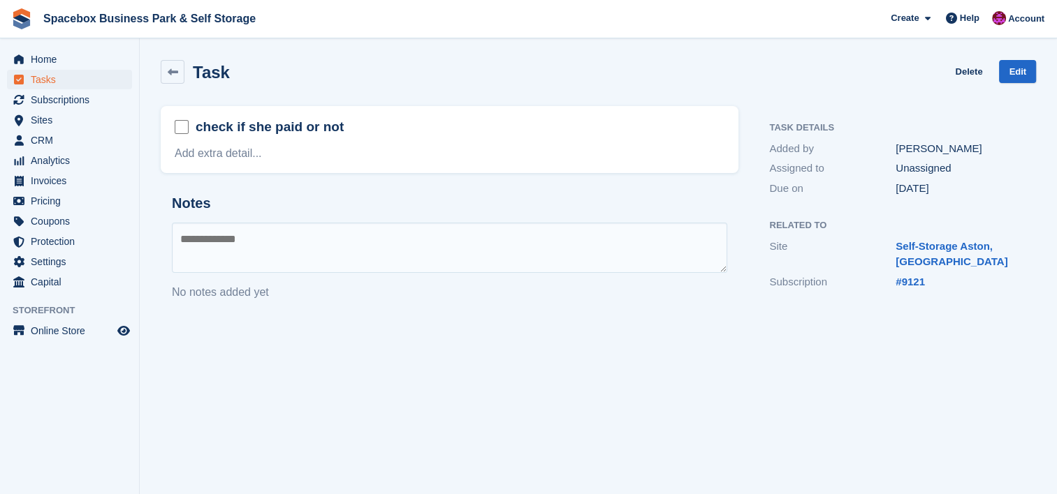
click at [268, 243] on textarea at bounding box center [449, 248] width 555 height 50
type textarea "**********"
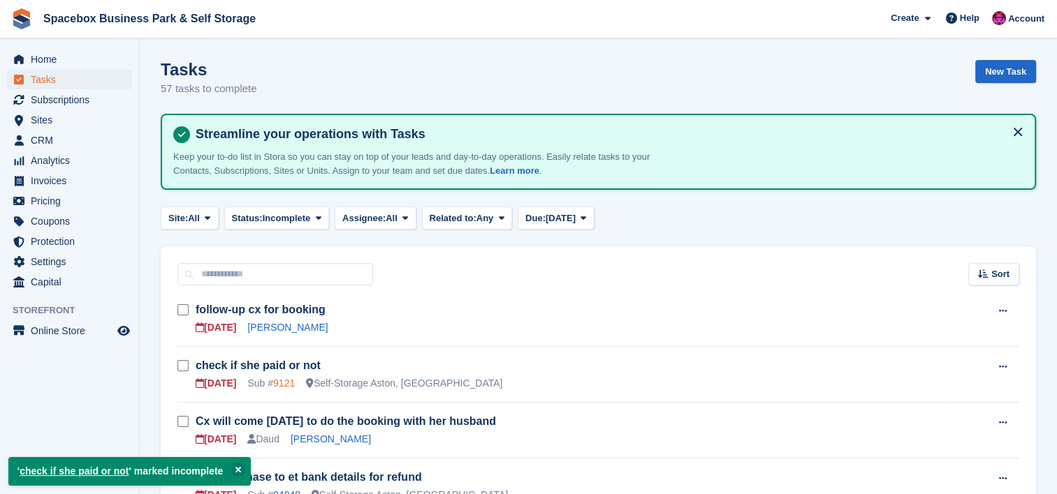
click at [286, 380] on link "9121" at bounding box center [284, 383] width 22 height 11
